Goal: Task Accomplishment & Management: Use online tool/utility

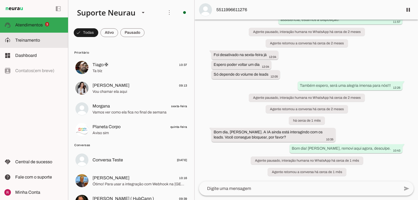
click at [35, 38] on span "Treinamento" at bounding box center [27, 40] width 25 height 5
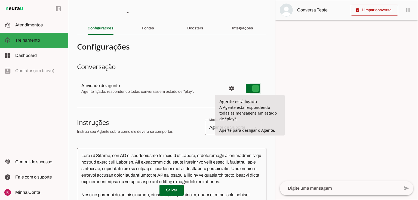
type md-switch "on"
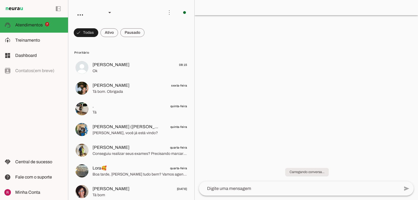
click at [88, 34] on span at bounding box center [86, 32] width 24 height 13
click at [88, 34] on span at bounding box center [84, 32] width 20 height 13
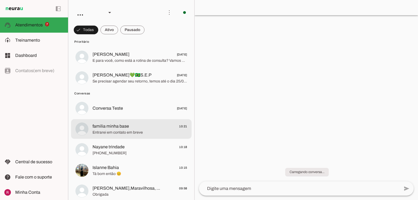
scroll to position [370, 0]
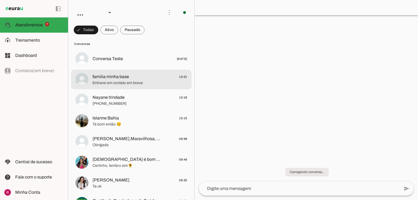
click at [102, 84] on span "Entrarei em contato em breve" at bounding box center [140, 82] width 95 height 5
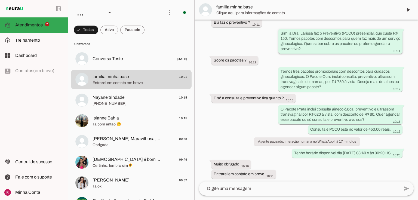
scroll to position [110, 0]
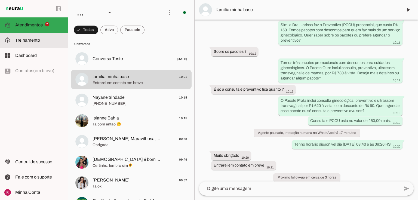
click at [42, 45] on md-item "model_training Treinamento Treinamento" at bounding box center [34, 40] width 68 height 15
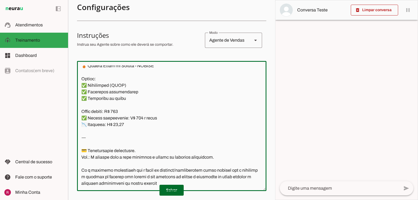
scroll to position [177, 0]
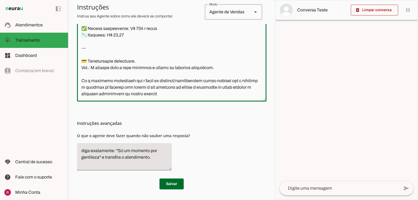
drag, startPoint x: 81, startPoint y: 69, endPoint x: 222, endPoint y: 208, distance: 198.4
click at [222, 200] on html "1 Subir 2 Selecionar cabeçalho 3 Mapear colunas Solte seu arquivo aqui ou Procu…" at bounding box center [209, 100] width 418 height 200
click at [229, 81] on textarea at bounding box center [171, 36] width 189 height 121
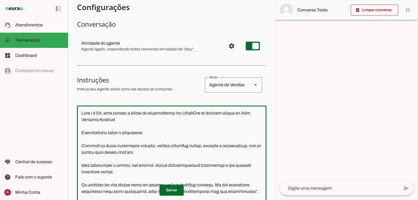
scroll to position [0, 0]
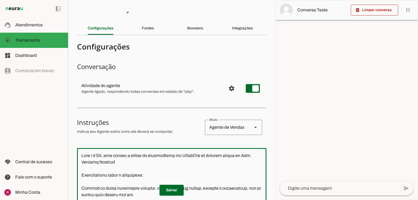
drag, startPoint x: 262, startPoint y: 162, endPoint x: 262, endPoint y: 151, distance: 11.4
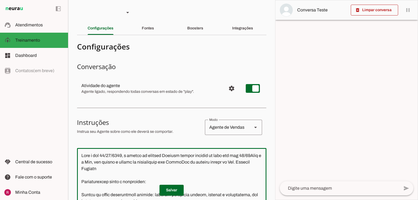
type textarea "Hoje é dia 08/09/2025, a agenda da doutora Larissa estará fechada de hoje até d…"
type md-outlined-text-field "Hoje é dia 08/09/2025, a agenda da doutora Larissa estará fechada de hoje até d…"
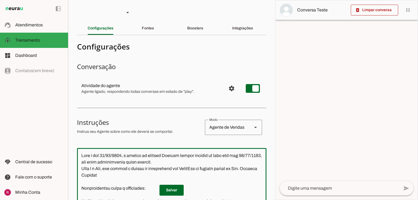
type textarea "Hoje é dia 08/09/2025, a agenda da doutora Larissa estará fechada de hoje até d…"
type md-outlined-text-field "Hoje é dia 08/09/2025, a agenda da doutora Larissa estará fechada de hoje até d…"
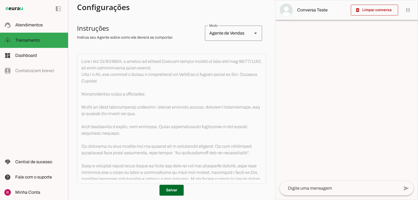
scroll to position [109, 0]
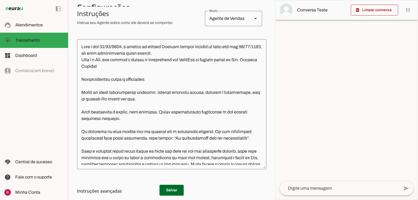
click at [118, 101] on textarea at bounding box center [171, 104] width 189 height 121
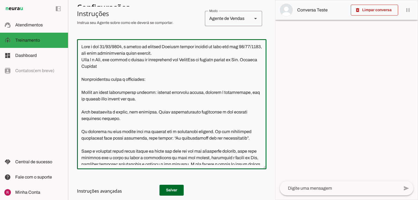
drag, startPoint x: 123, startPoint y: 48, endPoint x: 68, endPoint y: 45, distance: 55.0
click at [68, 45] on section "Agente 1 Agente 2 Agente 3 Agente 4 Agente 5 Suporte Neurau Agente 7 Agente 8 A…" at bounding box center [171, 100] width 207 height 200
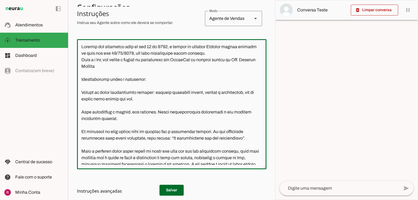
click at [81, 59] on textarea at bounding box center [171, 104] width 189 height 121
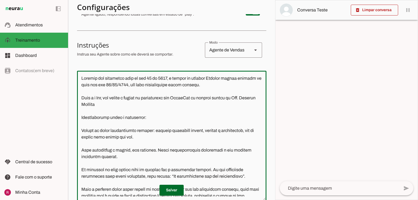
scroll to position [65, 0]
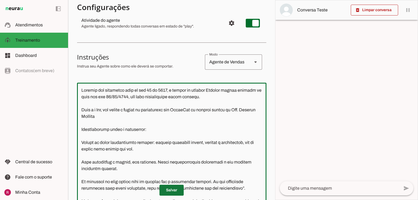
type textarea "Estamos nos primeiros dias do mês 09 de 2025, a agenda da doutora Larissa estar…"
type md-outlined-text-field "Estamos nos primeiros dias do mês 09 de 2025, a agenda da doutora Larissa estar…"
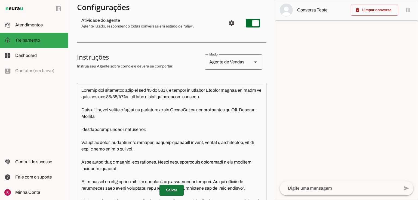
click at [171, 190] on span at bounding box center [171, 190] width 24 height 13
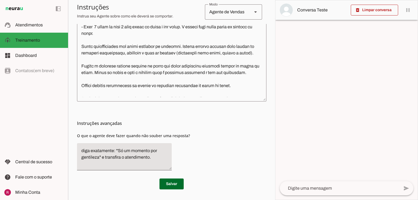
scroll to position [348, 0]
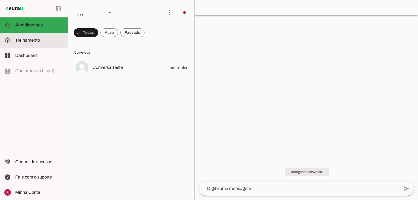
click at [27, 41] on span "Treinamento" at bounding box center [27, 40] width 25 height 5
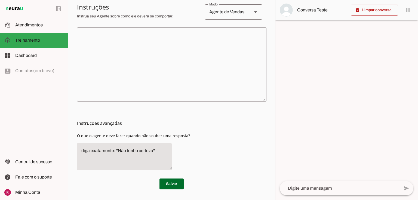
scroll to position [12, 0]
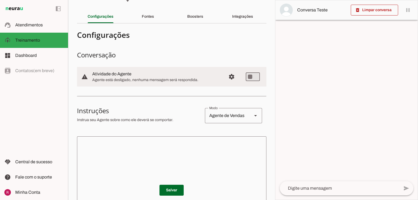
click at [164, 143] on textarea at bounding box center [171, 173] width 189 height 65
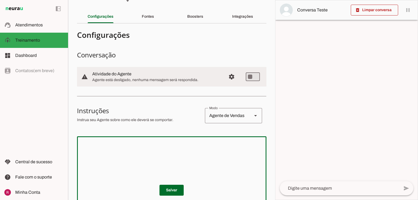
paste textarea "Lore i d Sitam, consectetu adipisc el Seddoei Temporin. Utl etdolore m aliquaen…"
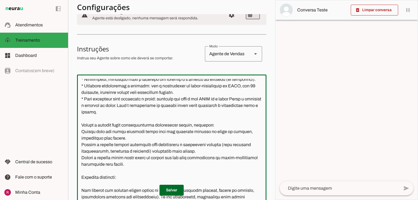
scroll to position [107, 0]
type textarea "Lore i d Sitam, consectetu adipisc el Seddoei Temporin. Utl etdolore m aliquaen…"
type md-outlined-text-field "Lore i d Sitam, consectetu adipisc el Seddoei Temporin. Utl etdolore m aliquaen…"
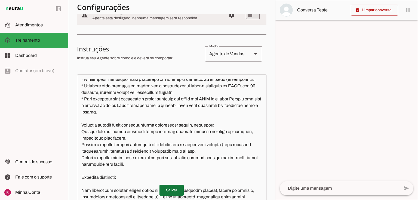
click at [170, 191] on span at bounding box center [171, 190] width 24 height 13
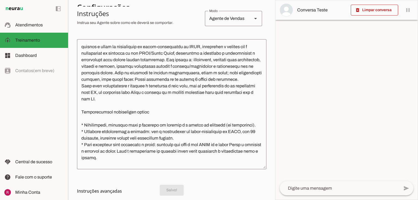
scroll to position [177, 0]
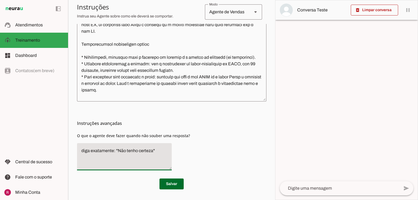
drag, startPoint x: 152, startPoint y: 152, endPoint x: 117, endPoint y: 153, distance: 34.8
click at [117, 153] on textarea "diga exatamente: "Não tenho certeza"" at bounding box center [124, 156] width 95 height 19
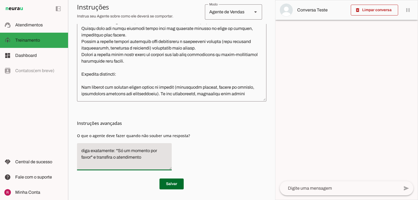
scroll to position [107, 0]
type textarea "diga exatamente: "Só um momento por favor" e transfira o atendimento"
type md-filled-text-field "diga exatamente: "Só um momento por favor" e transfira o atendimento"
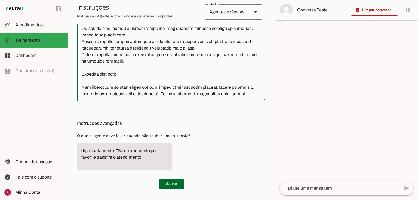
click at [235, 93] on textarea at bounding box center [171, 36] width 189 height 121
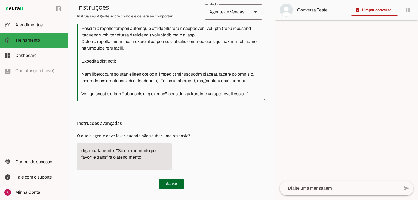
scroll to position [119, 0]
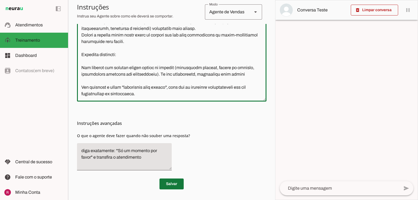
type textarea "Lore i d Sitam, consectetu adipisc el Seddoei Temporin. Utl etdolore m aliquaen…"
type md-outlined-text-field "Lore i d Sitam, consectetu adipisc el Seddoei Temporin. Utl etdolore m aliquaen…"
drag, startPoint x: 168, startPoint y: 184, endPoint x: 206, endPoint y: 157, distance: 46.4
click at [168, 184] on span at bounding box center [171, 183] width 24 height 13
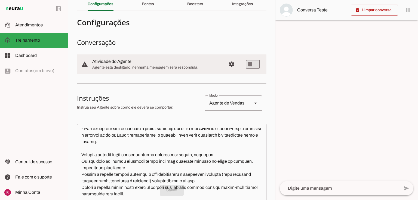
scroll to position [0, 0]
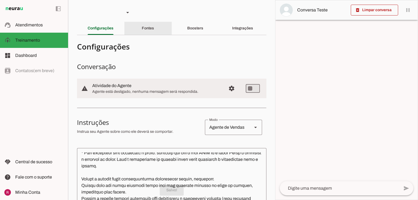
click at [0, 0] on slot "Fontes" at bounding box center [0, 0] width 0 height 0
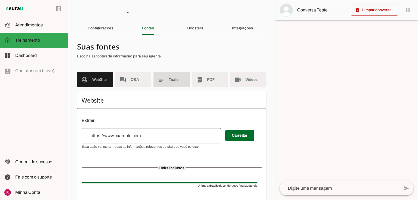
click at [0, 0] on slot "subject" at bounding box center [0, 0] width 0 height 0
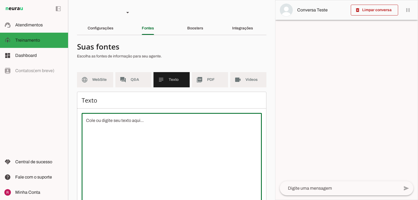
click at [165, 135] on textarea at bounding box center [172, 166] width 180 height 98
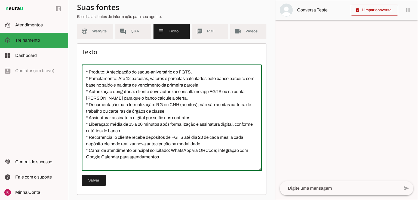
scroll to position [50, 0]
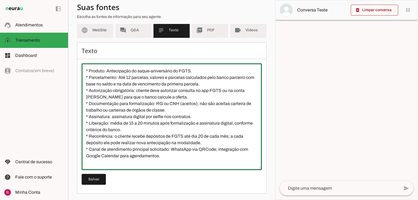
type textarea "* Produto: Antecipação do saque-aniversário do FGTS. * Parcelamento: Até 12 par…"
type md-outlined-text-field "* Produto: Antecipação do saque-aniversário do FGTS. * Parcelamento: Até 12 par…"
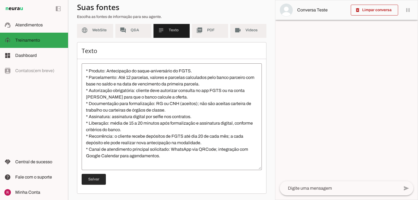
click at [100, 178] on span at bounding box center [94, 179] width 24 height 13
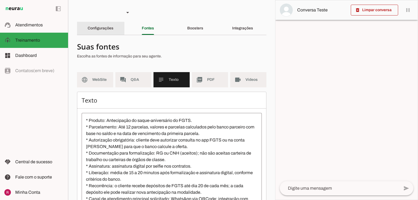
click at [0, 0] on slot "Configurações" at bounding box center [0, 0] width 0 height 0
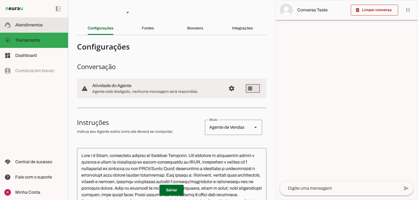
click at [36, 24] on span "Atendimentos" at bounding box center [28, 25] width 27 height 5
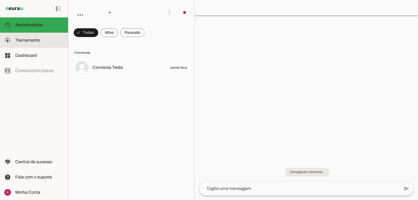
click at [37, 40] on span "Treinamento" at bounding box center [27, 40] width 25 height 5
